Goal: Task Accomplishment & Management: Use online tool/utility

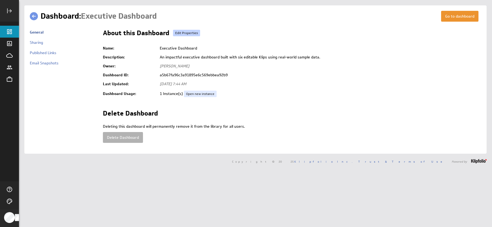
click at [186, 33] on link "Edit Properties" at bounding box center [186, 33] width 27 height 6
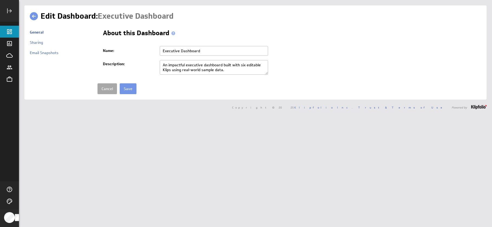
click at [112, 89] on link "Cancel" at bounding box center [106, 88] width 19 height 11
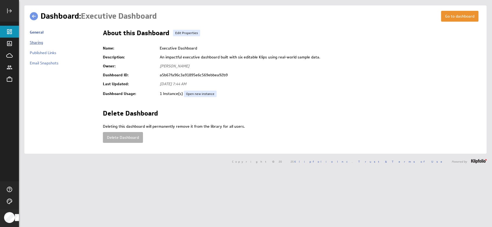
click at [37, 41] on link "Sharing" at bounding box center [36, 42] width 13 height 5
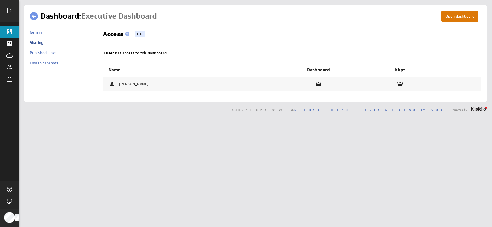
click at [443, 18] on button "Open dashboard" at bounding box center [459, 16] width 37 height 11
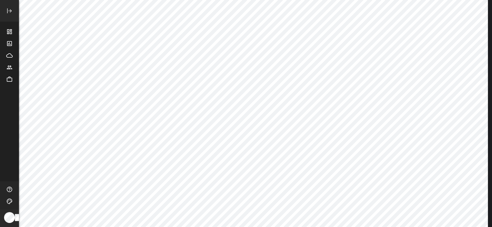
scroll to position [67, 0]
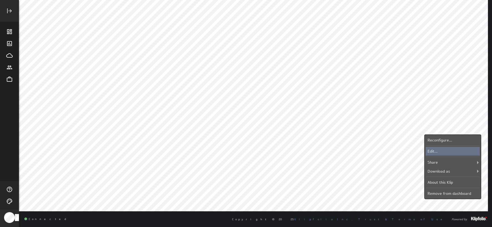
click at [455, 151] on div "Edit..." at bounding box center [453, 151] width 54 height 9
